Goal: Task Accomplishment & Management: Manage account settings

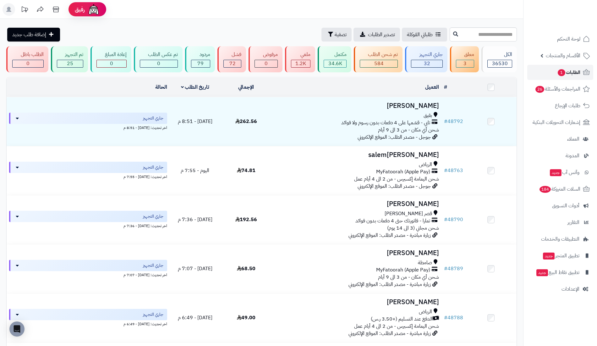
click at [552, 74] on link "الطلبات 1" at bounding box center [560, 72] width 66 height 15
click at [551, 57] on span "الأقسام والمنتجات" at bounding box center [563, 55] width 35 height 9
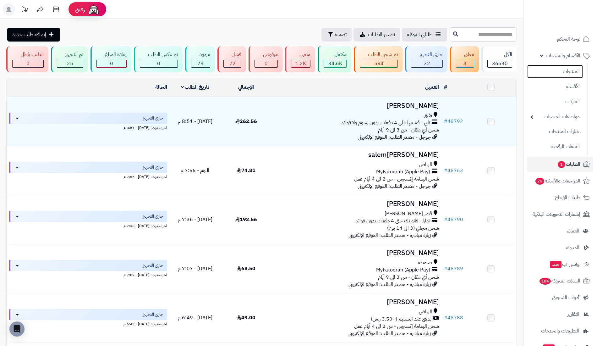
click at [559, 75] on link "المنتجات" at bounding box center [555, 72] width 56 height 14
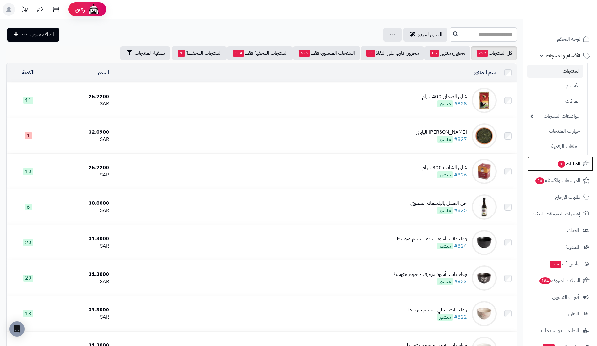
click at [568, 158] on link "الطلبات 1" at bounding box center [560, 163] width 66 height 15
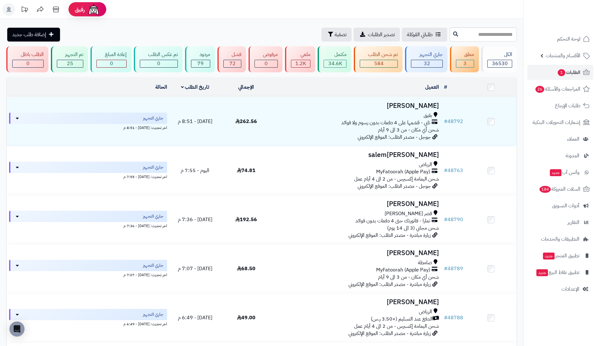
click at [460, 116] on td "# 48792" at bounding box center [454, 121] width 24 height 49
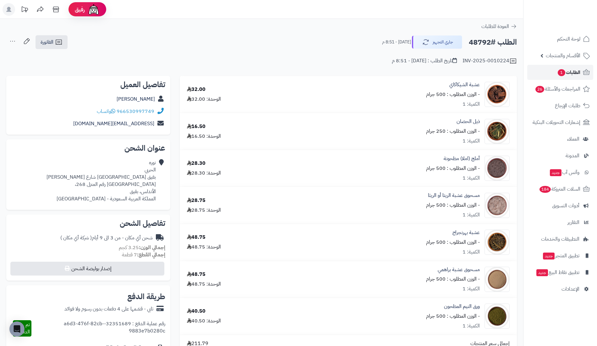
click at [552, 74] on link "الطلبات 1" at bounding box center [560, 72] width 66 height 15
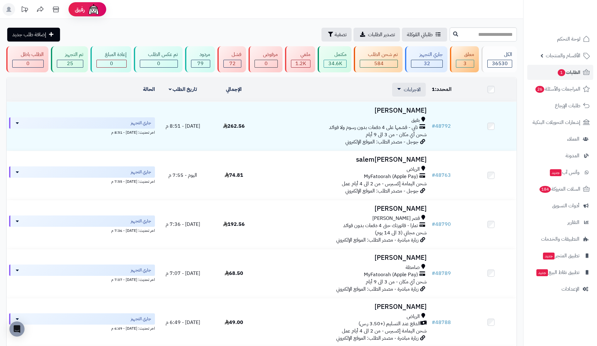
click at [405, 89] on span "الاجراءات" at bounding box center [412, 90] width 17 height 8
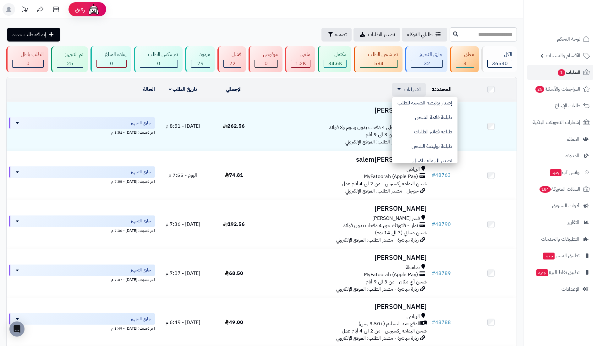
scroll to position [51, 0]
